Goal: Contribute content: Add original content to the website for others to see

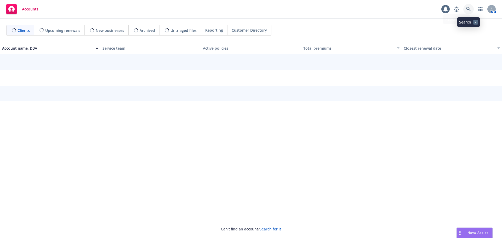
click at [468, 9] on icon at bounding box center [468, 9] width 4 height 4
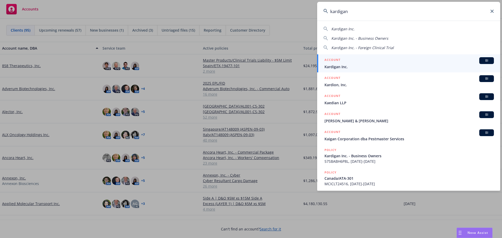
type input "kardigan"
click at [401, 65] on span "Kardigan Inc." at bounding box center [408, 66] width 169 height 5
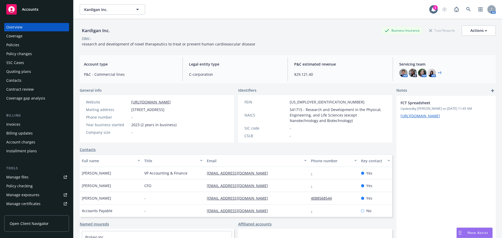
click at [39, 47] on div "Policies" at bounding box center [36, 45] width 61 height 8
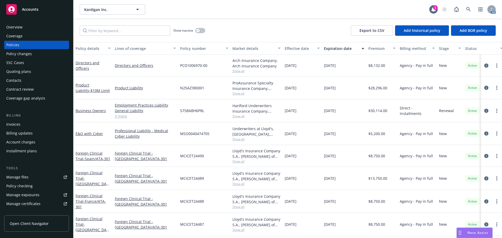
click at [19, 74] on div "Quoting plans" at bounding box center [18, 71] width 25 height 8
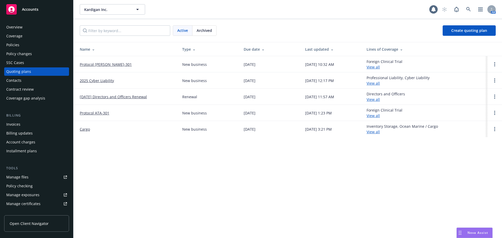
click at [97, 63] on link "Protocol [PERSON_NAME]-301" at bounding box center [106, 64] width 52 height 5
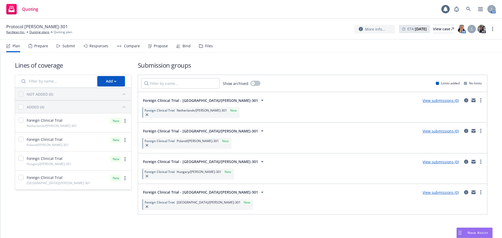
click at [209, 45] on div "Files" at bounding box center [209, 46] width 8 height 4
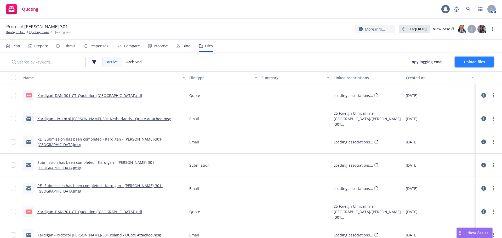
click at [482, 61] on span "Upload files" at bounding box center [474, 61] width 21 height 5
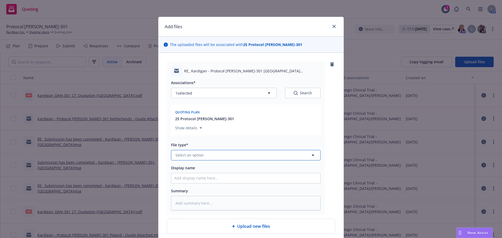
click at [232, 156] on button "Select an option" at bounding box center [245, 155] width 149 height 10
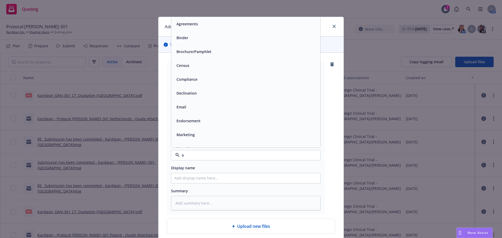
type input "em"
click at [193, 40] on div "Email" at bounding box center [245, 38] width 143 height 8
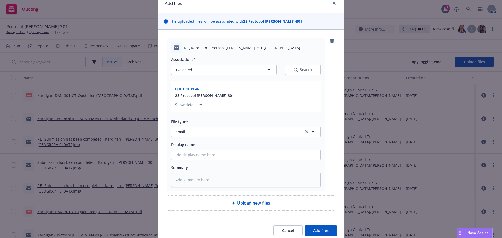
scroll to position [44, 0]
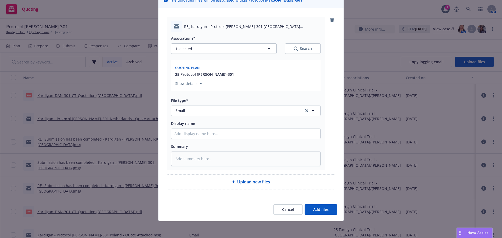
type textarea "x"
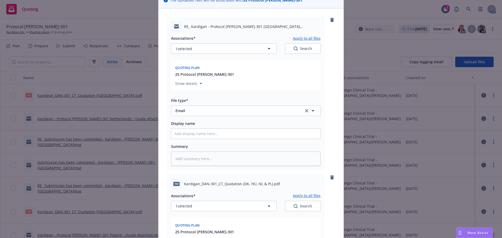
scroll to position [201, 0]
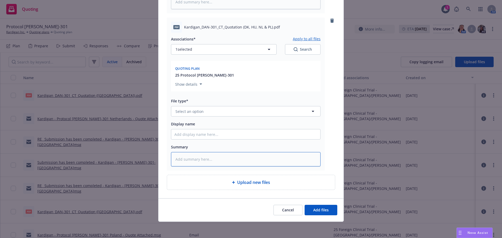
click at [183, 158] on textarea at bounding box center [245, 159] width 149 height 14
type textarea "r"
type textarea "x"
type textarea "re"
type textarea "x"
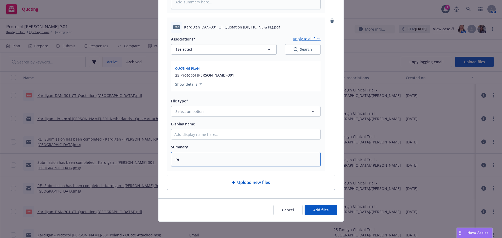
type textarea "rev"
type textarea "x"
type textarea "revi"
type textarea "x"
type textarea "revis"
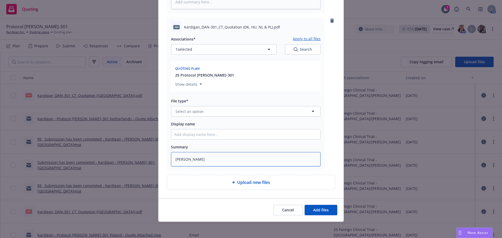
type textarea "x"
type textarea "revise"
type textarea "x"
type textarea "revised"
type textarea "x"
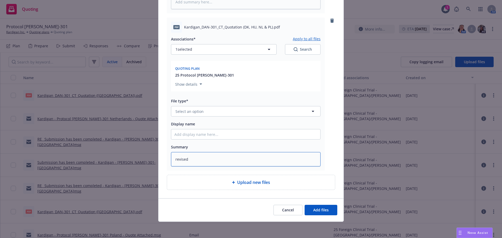
type textarea "revised"
type textarea "x"
type textarea "revised q"
type textarea "x"
type textarea "revised qu"
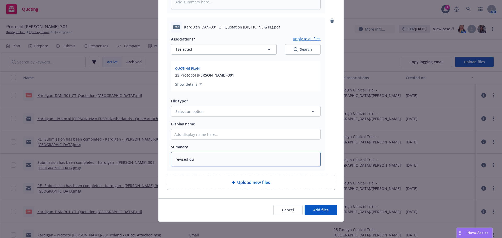
type textarea "x"
type textarea "revised quo"
type textarea "x"
type textarea "revised quot"
type textarea "x"
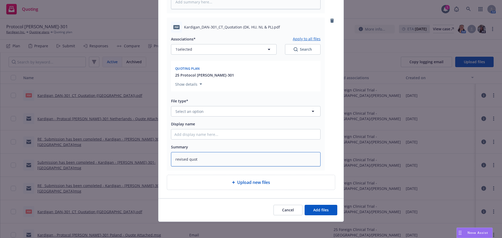
type textarea "revised quote"
type textarea "x"
type textarea "revised quote"
type textarea "x"
type textarea "revised quote"
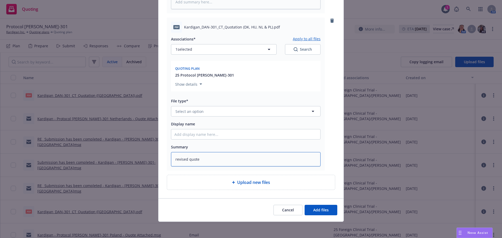
type textarea "x"
type textarea "revised quotes"
type textarea "x"
type textarea "revised quotes"
type textarea "x"
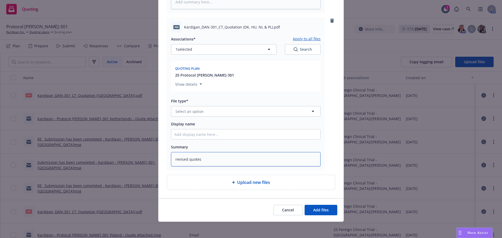
type textarea "revised quotes t"
type textarea "x"
type textarea "revised quotes to"
type textarea "x"
type textarea "revised quotes t"
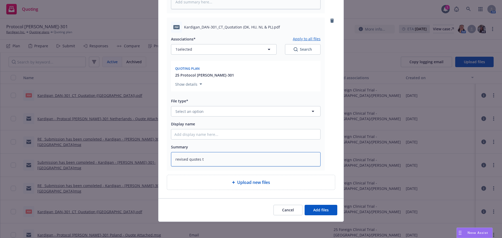
type textarea "x"
type textarea "revised quotes"
type textarea "x"
type textarea "revised quotes s"
type textarea "x"
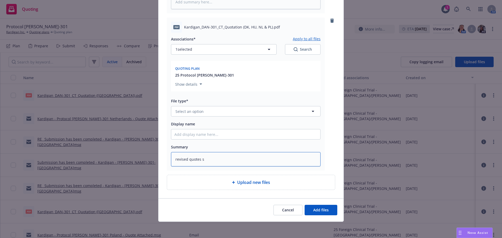
type textarea "revised quotes sh"
type textarea "x"
type textarea "revised quotes sho"
type textarea "x"
type textarea "revised quotes show"
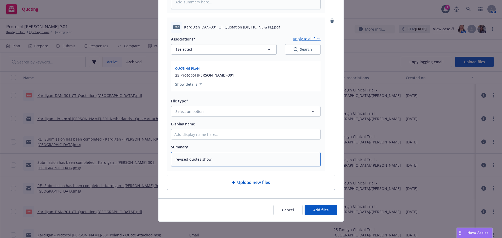
type textarea "x"
type textarea "revised quotes showi"
type textarea "x"
type textarea "revised quotes showin"
type textarea "x"
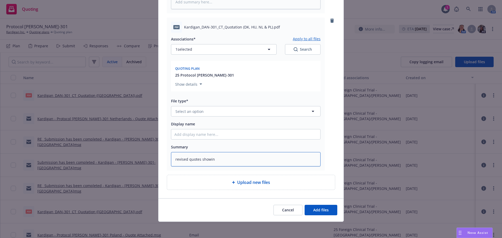
type textarea "revised quotes showing"
type textarea "x"
type textarea "revised quotes showing"
type textarea "x"
type textarea "revised quotes showing n"
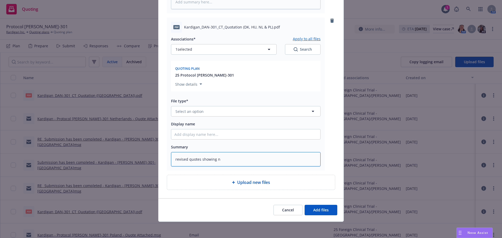
type textarea "x"
type textarea "revised quotes showing ne"
type textarea "x"
type textarea "revised quotes showing new"
type textarea "x"
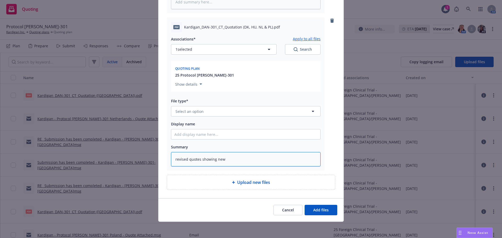
type textarea "revised quotes showing new"
type textarea "x"
type textarea "revised quotes showing new e"
type textarea "x"
type textarea "revised quotes showing new en"
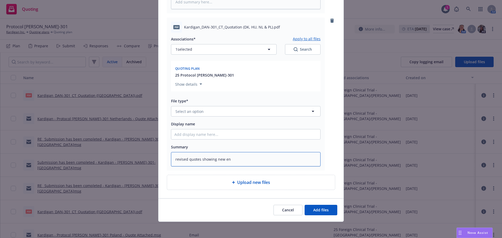
type textarea "x"
type textarea "revised quotes showing new end"
type textarea "x"
type textarea "revised quotes showing new end"
type textarea "x"
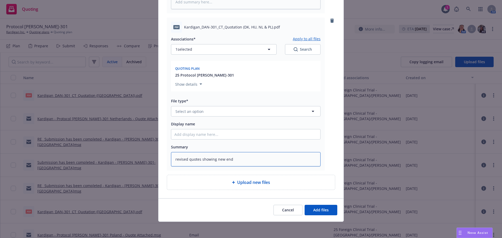
type textarea "revised quotes showing new end d"
type textarea "x"
type textarea "revised quotes showing new end da"
type textarea "x"
type textarea "revised quotes showing new end dat"
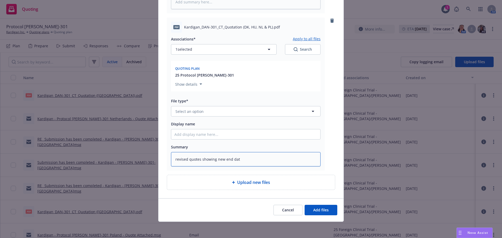
type textarea "x"
type textarea "revised quotes showing new end date"
type textarea "x"
type textarea "revised quotes showing new end date"
type textarea "x"
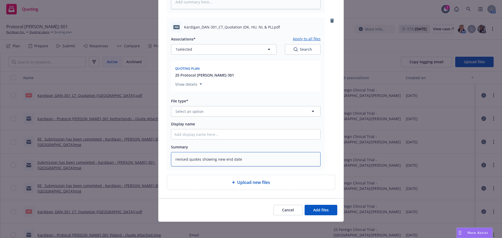
type textarea "revised quotes showing new end date o"
type textarea "x"
type textarea "revised quotes showing new end date of"
type textarea "x"
type textarea "revised quotes showing new end date of"
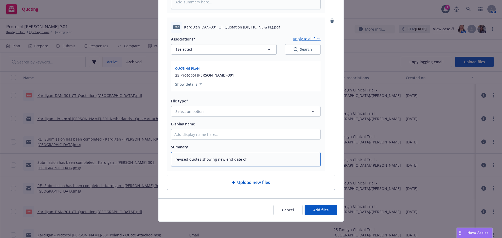
type textarea "x"
type textarea "revised quotes showing new end date of 1"
type textarea "x"
type textarea "revised quotes showing new end date of 10"
type textarea "x"
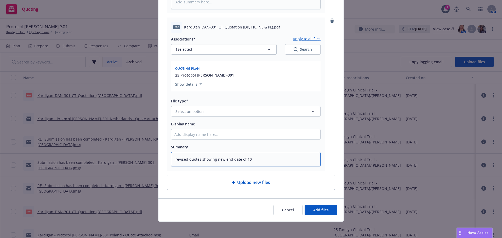
type textarea "revised quotes showing new end date of 10/"
type textarea "x"
type textarea "revised quotes showing new end date of 10/3"
type textarea "x"
type textarea "revised quotes showing new end date of 10/31"
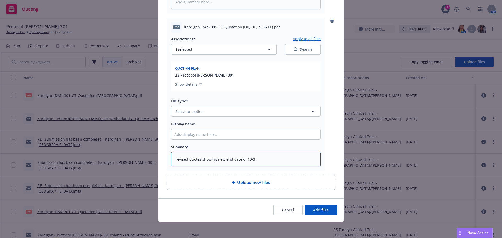
type textarea "x"
type textarea "revised quotes showing new end date of 10/31/"
type textarea "x"
type textarea "revised quotes showing new end date of 10/31/2"
type textarea "x"
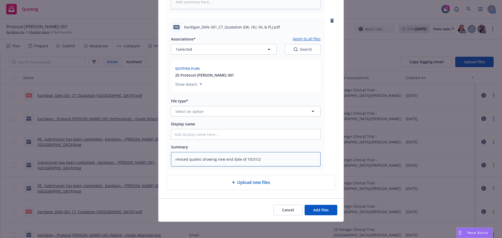
type textarea "revised quotes showing new end date of 10/31/20"
type textarea "x"
type textarea "revised quotes showing new end date of 10/31/202"
type textarea "x"
type textarea "revised quotes showing new end date of 10/31/2027"
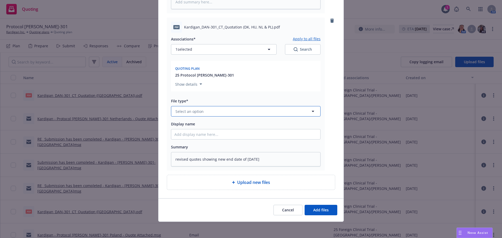
click at [197, 110] on span "Select an option" at bounding box center [189, 111] width 28 height 5
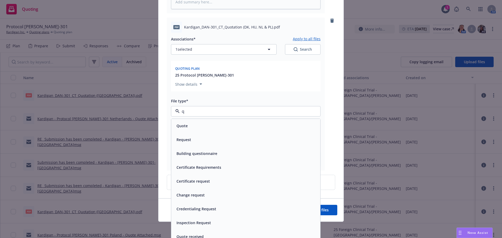
type input "qu"
click at [214, 126] on div "Quote" at bounding box center [245, 126] width 143 height 8
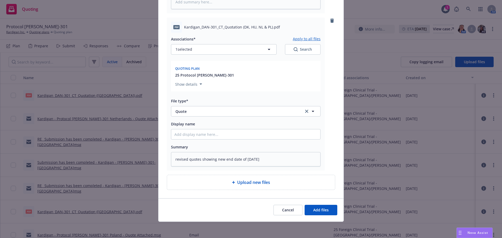
type textarea "x"
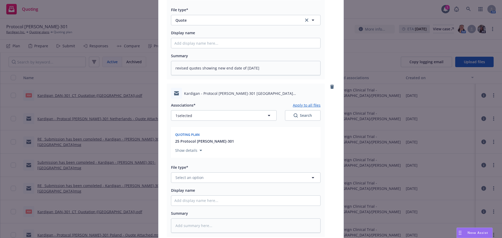
scroll to position [358, 0]
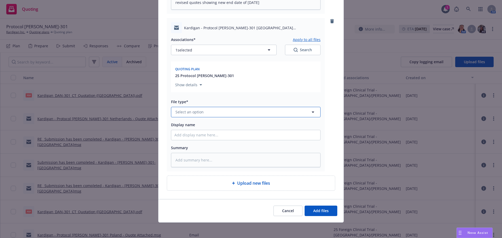
click at [196, 107] on button "Select an option" at bounding box center [245, 112] width 149 height 10
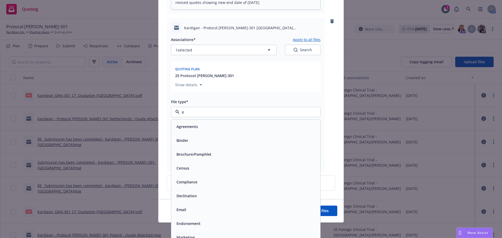
type input "em"
click at [216, 139] on div "Email" at bounding box center [245, 141] width 143 height 8
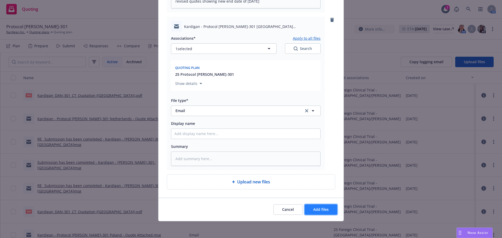
click at [316, 207] on span "Add files" at bounding box center [320, 209] width 15 height 5
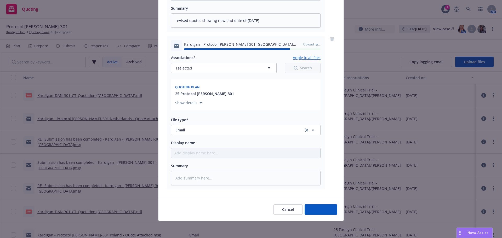
type textarea "x"
